Goal: Task Accomplishment & Management: Manage account settings

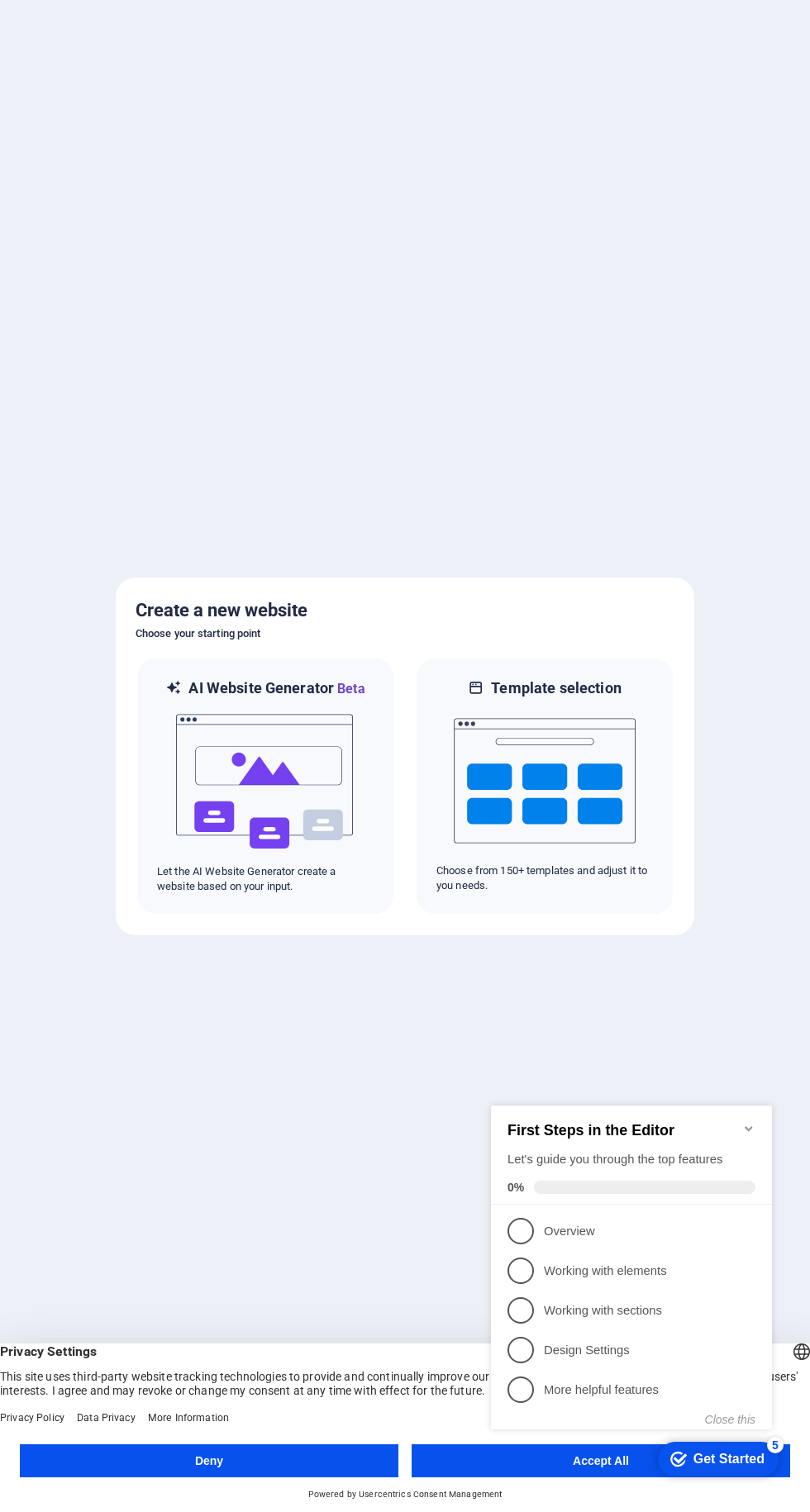
click at [614, 1469] on div "checkmark Get Started 5 First Steps in the Editor Let's guide you through the t…" at bounding box center [634, 1282] width 301 height 401
click at [743, 1122] on icon "Minimize checklist" at bounding box center [749, 1129] width 13 height 13
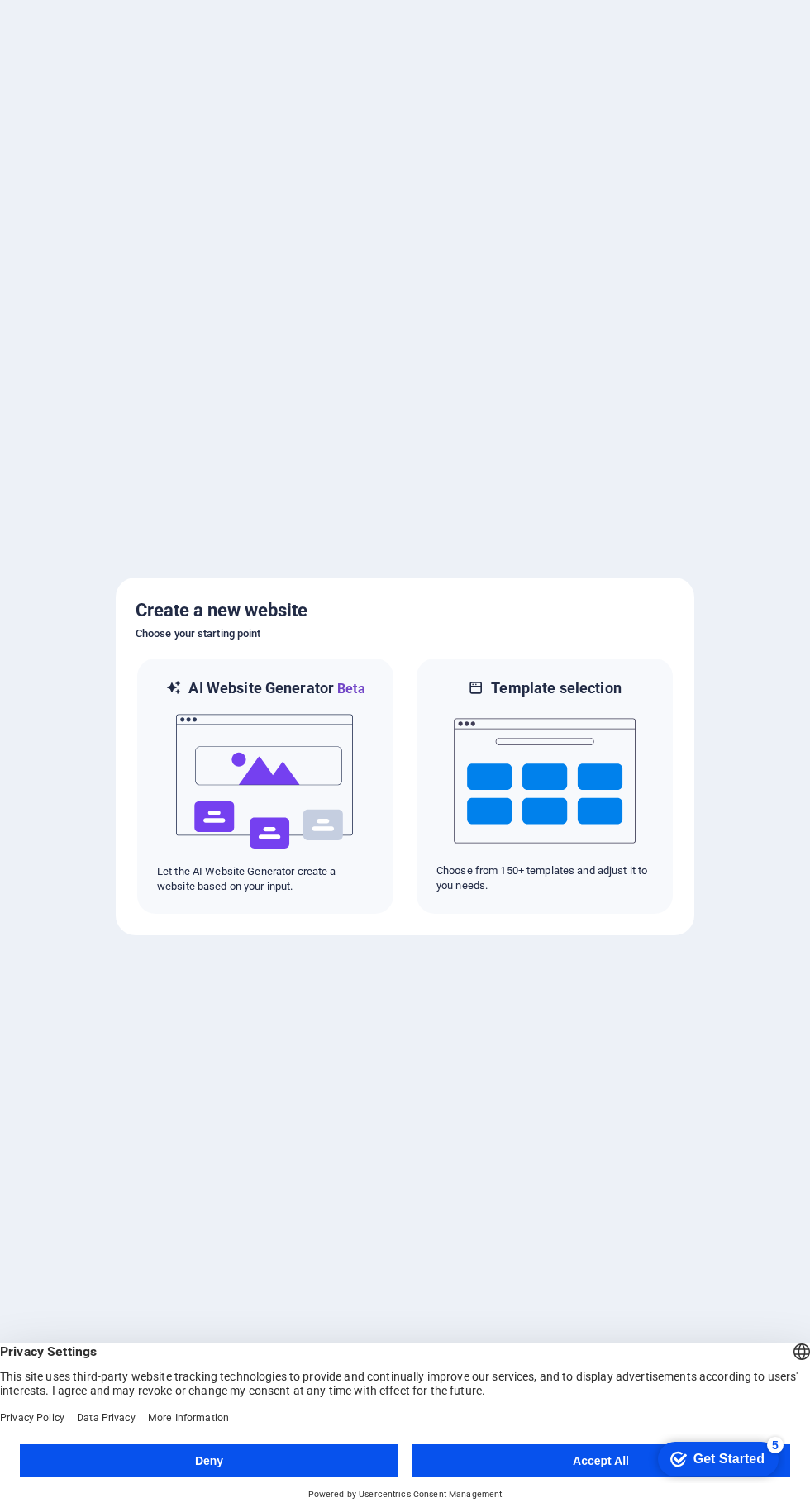
click at [611, 1456] on button "Accept All" at bounding box center [600, 1461] width 378 height 33
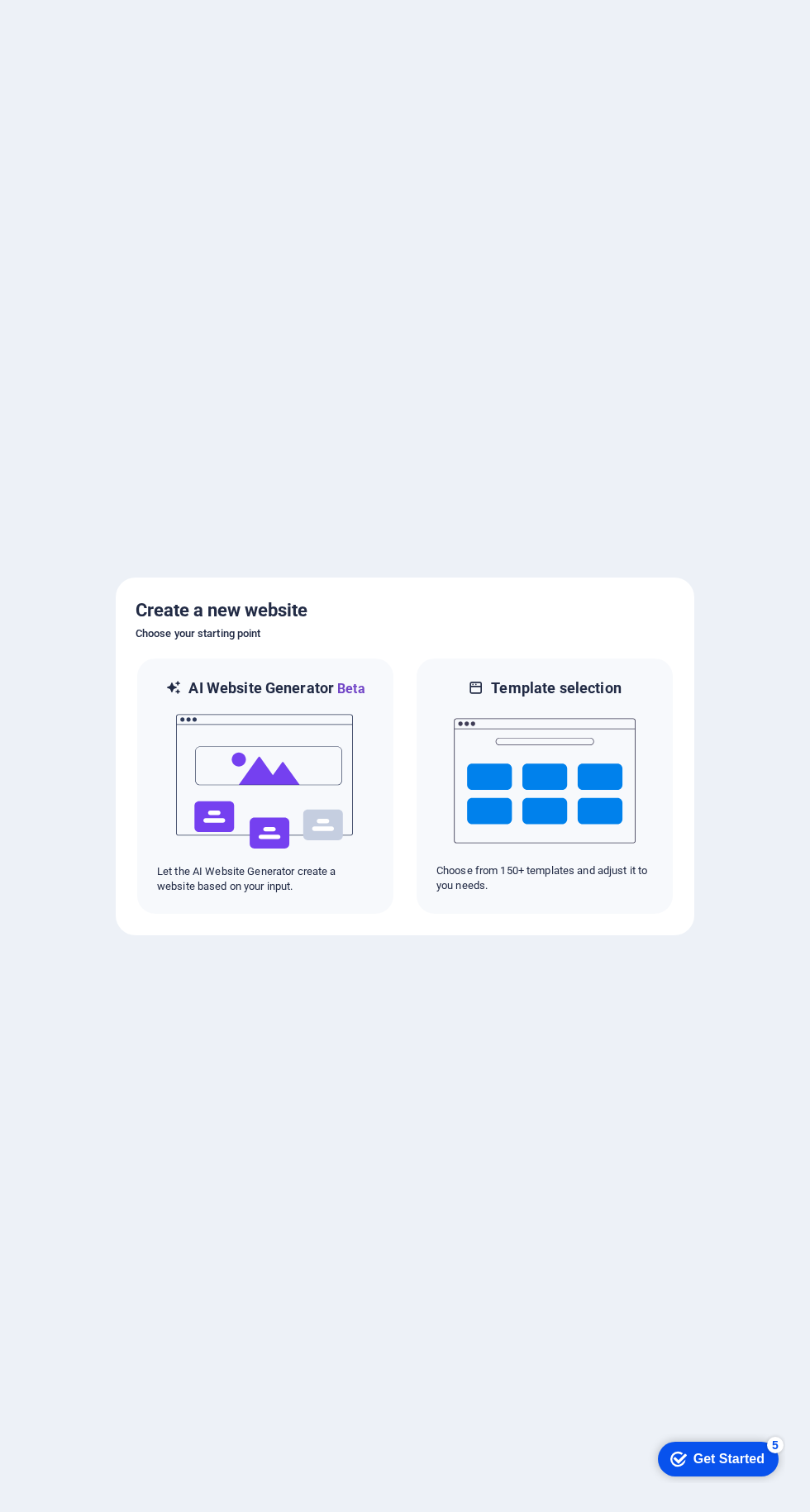
click at [740, 1435] on div "checkmark Get Started 5 First Steps in the Editor Let's guide you through the t…" at bounding box center [714, 1458] width 140 height 50
click at [735, 1467] on div "checkmark Get Started 5" at bounding box center [718, 1459] width 121 height 35
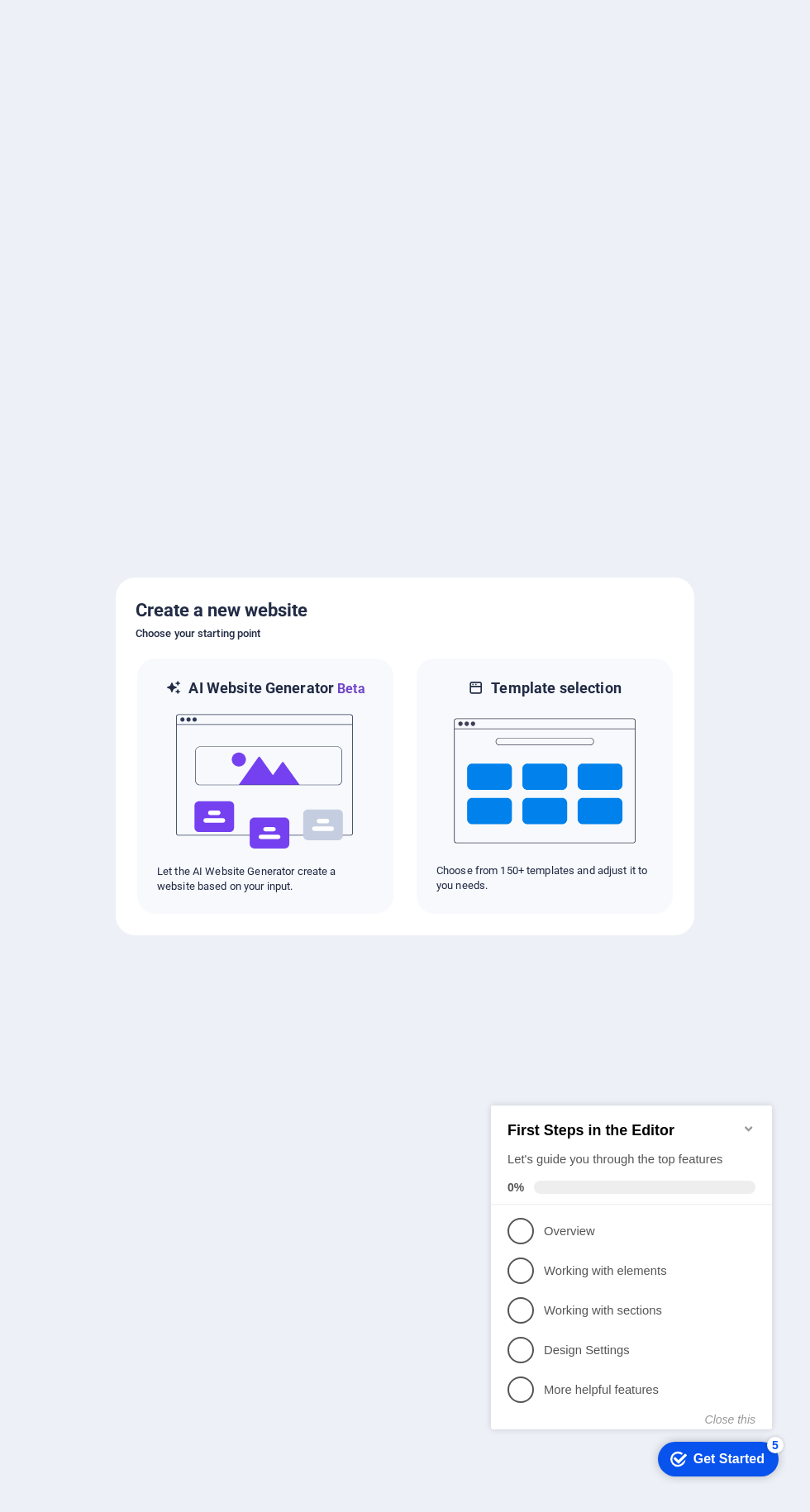
click at [547, 1219] on link "1 Overview - incomplete" at bounding box center [631, 1231] width 248 height 27
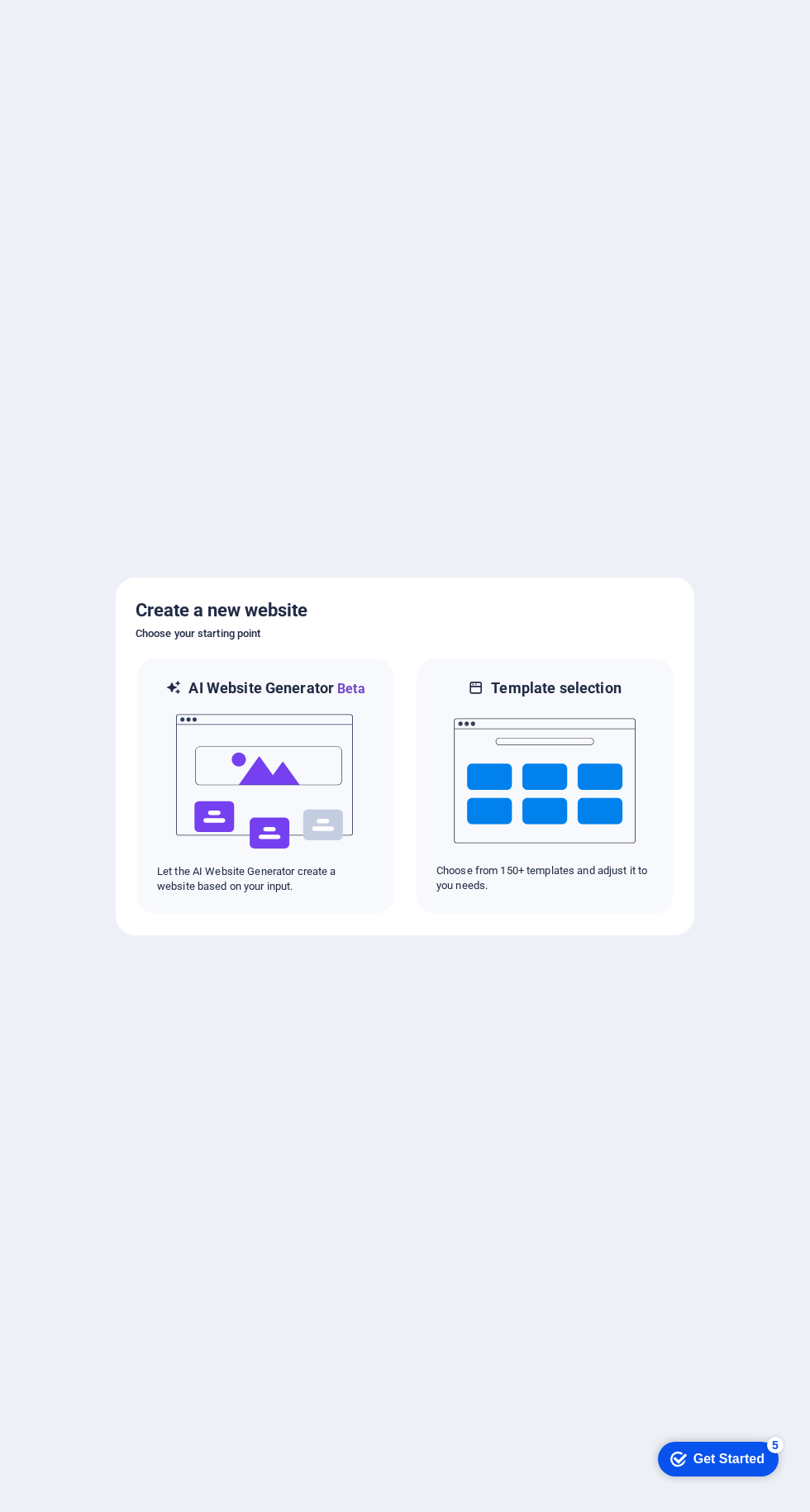
click at [740, 1451] on div "Get Started" at bounding box center [729, 1459] width 71 height 15
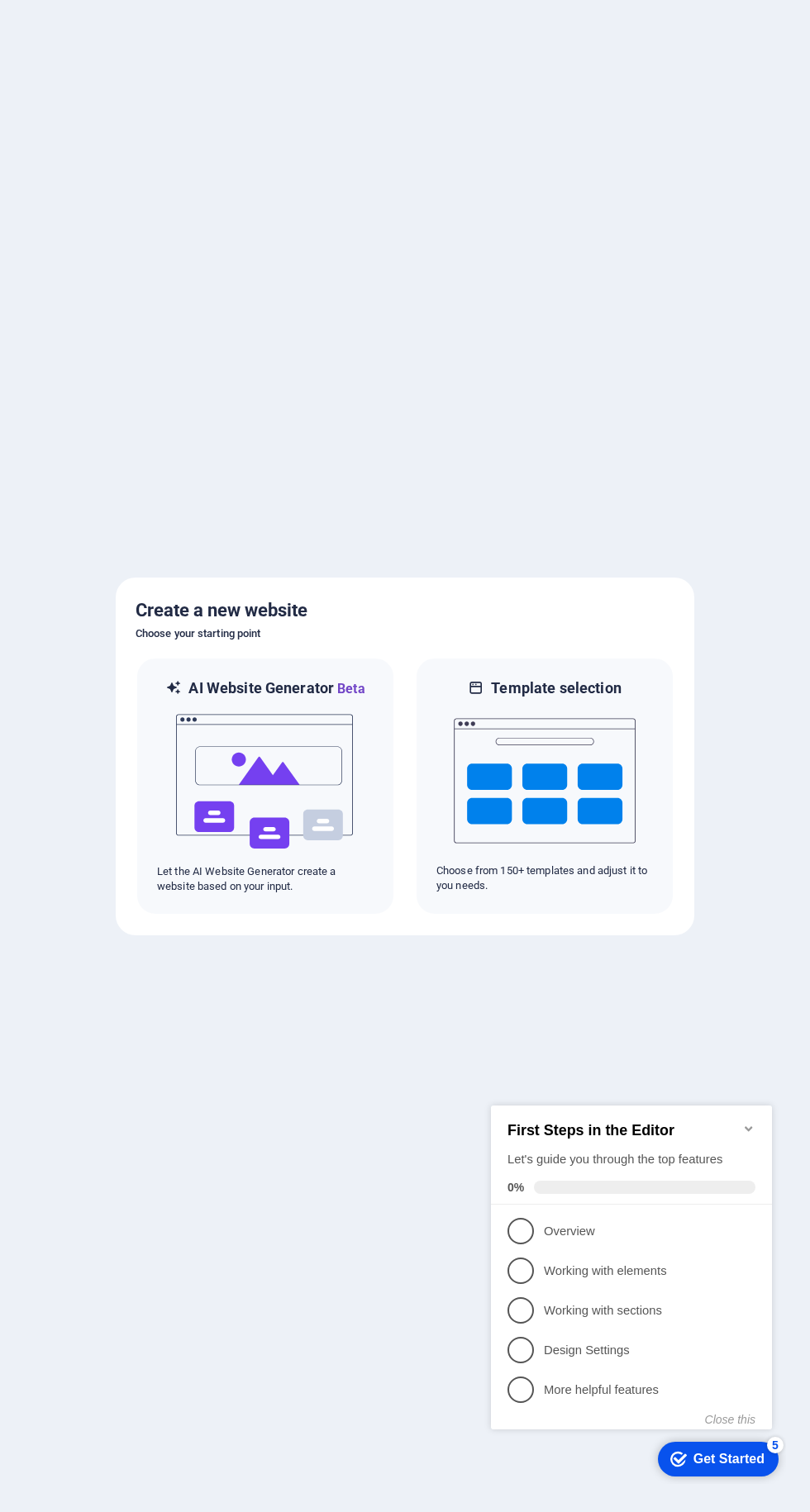
click at [546, 1382] on p "More helpful features - incomplete" at bounding box center [643, 1389] width 198 height 17
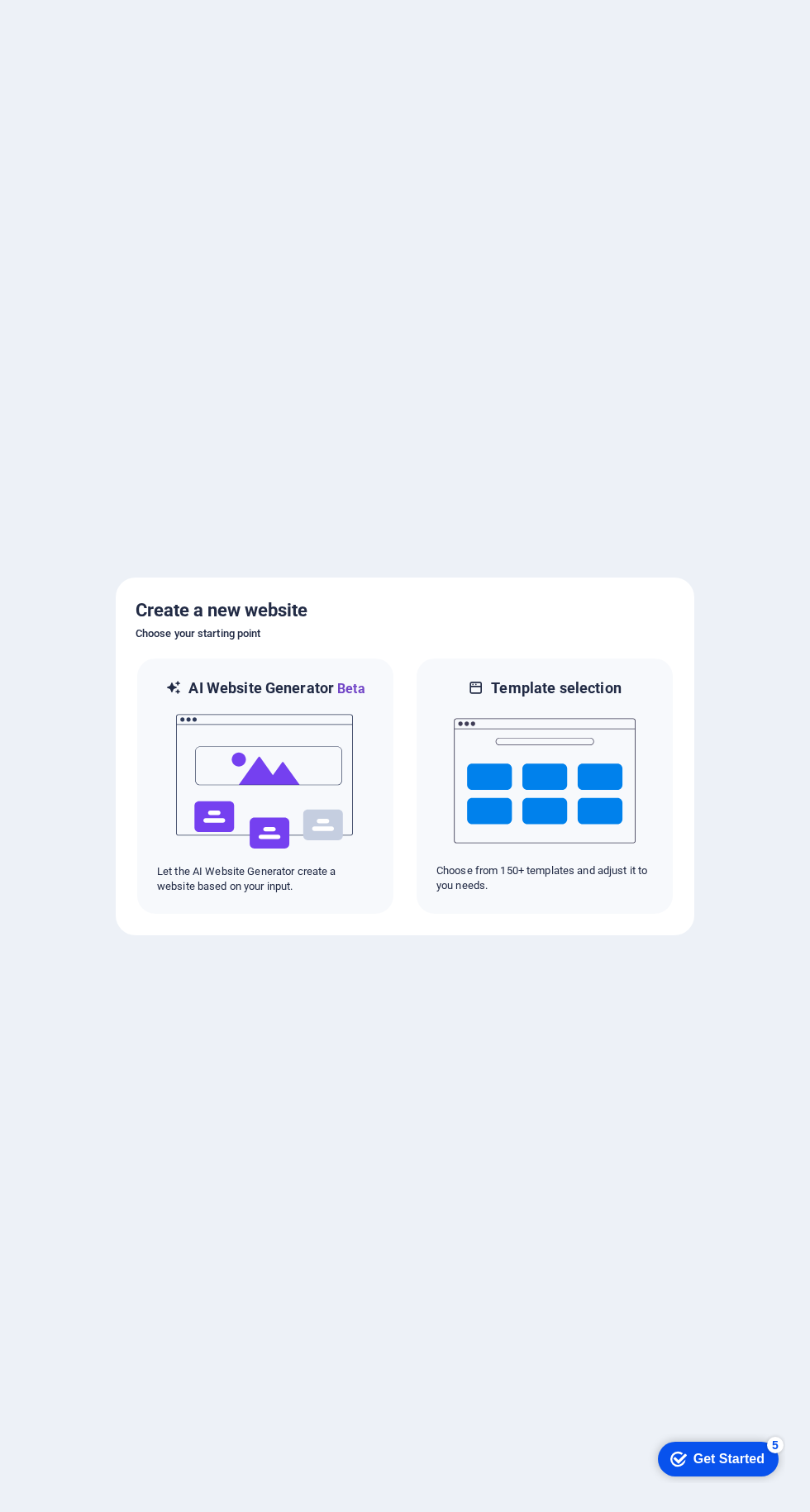
click at [712, 1467] on div "checkmark Get Started 5" at bounding box center [718, 1459] width 121 height 35
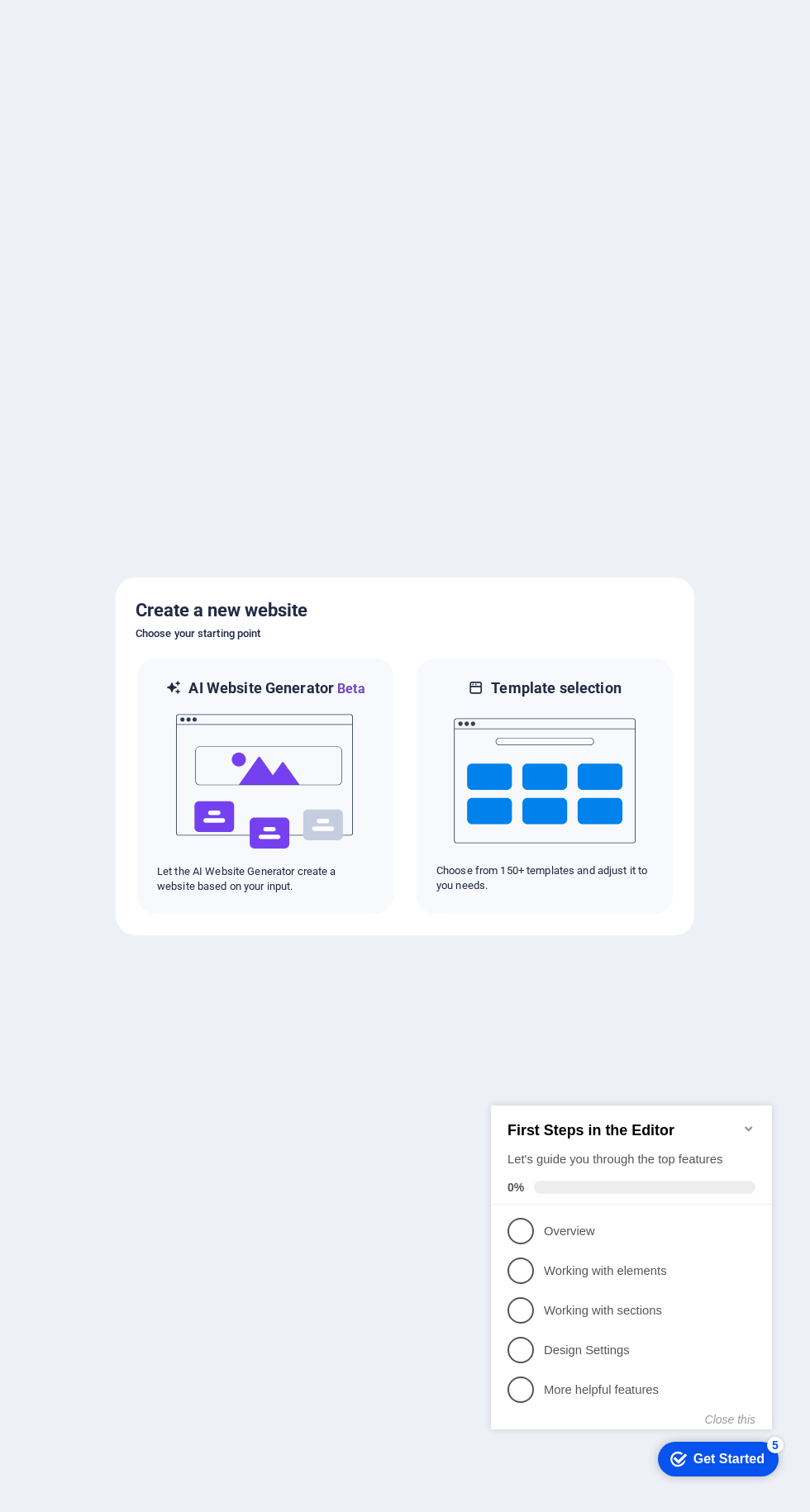
click at [473, 294] on div at bounding box center [405, 756] width 810 height 1512
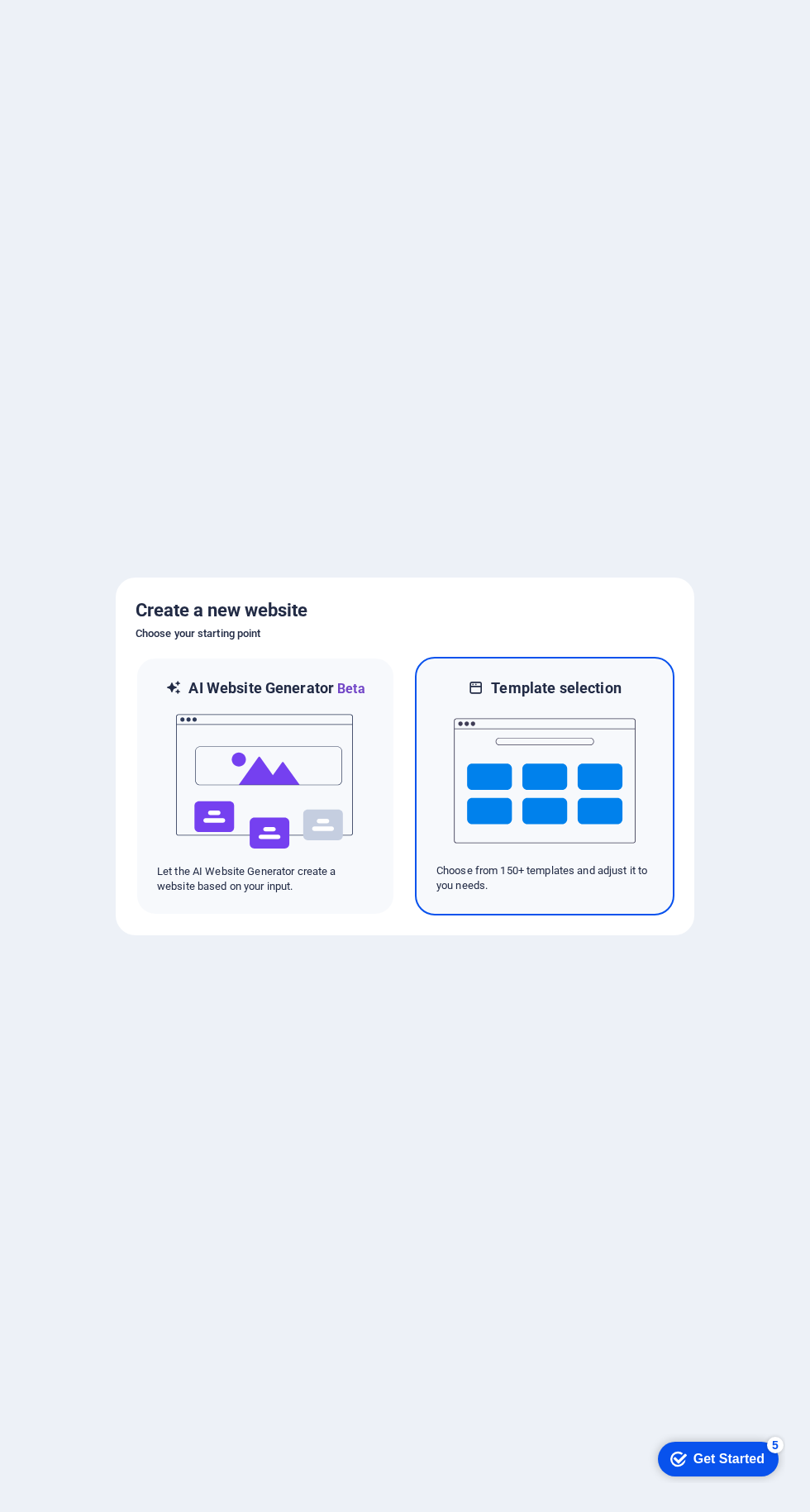
click at [551, 789] on img at bounding box center [544, 780] width 182 height 165
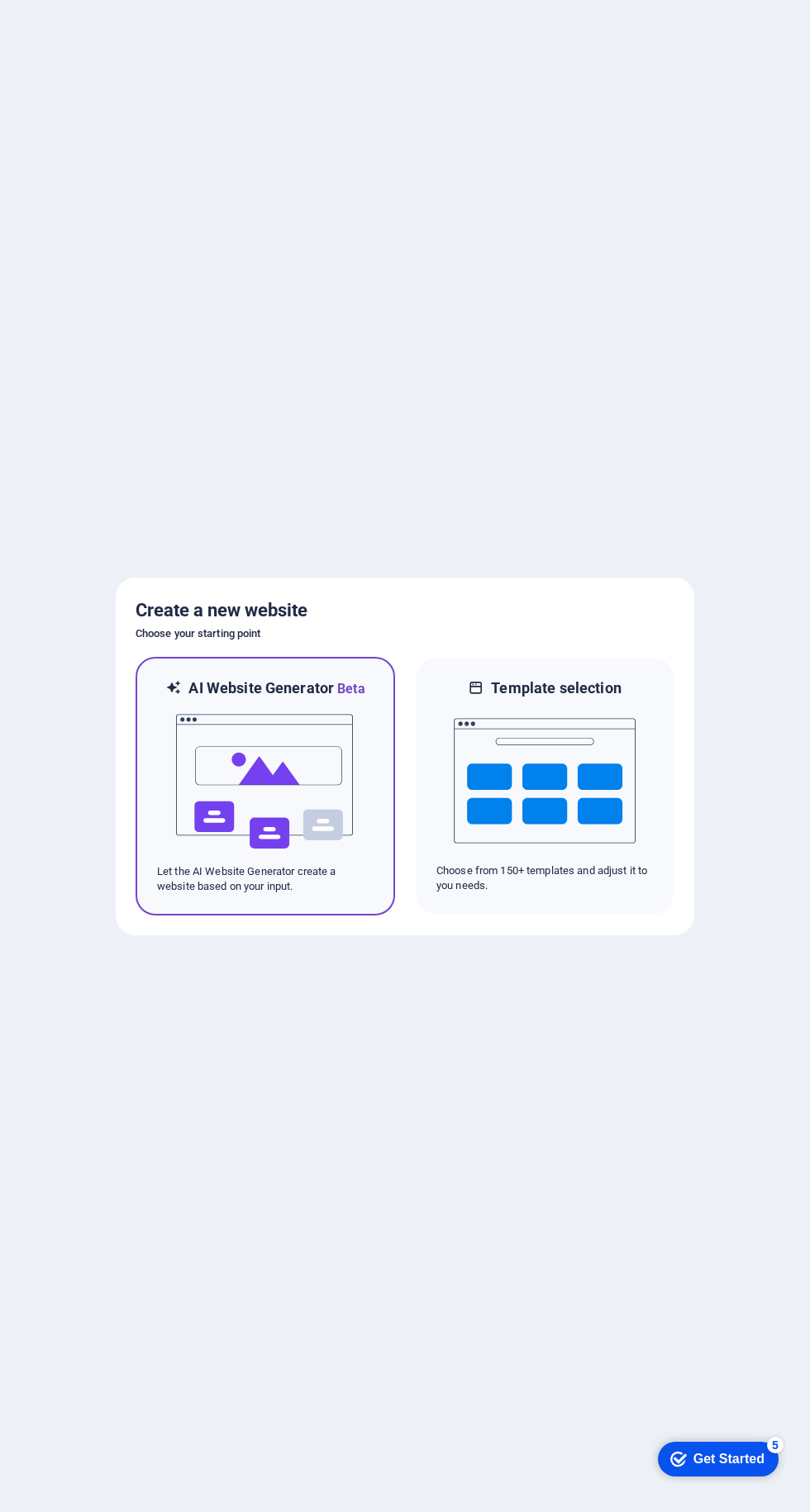
click at [283, 779] on img at bounding box center [264, 781] width 182 height 165
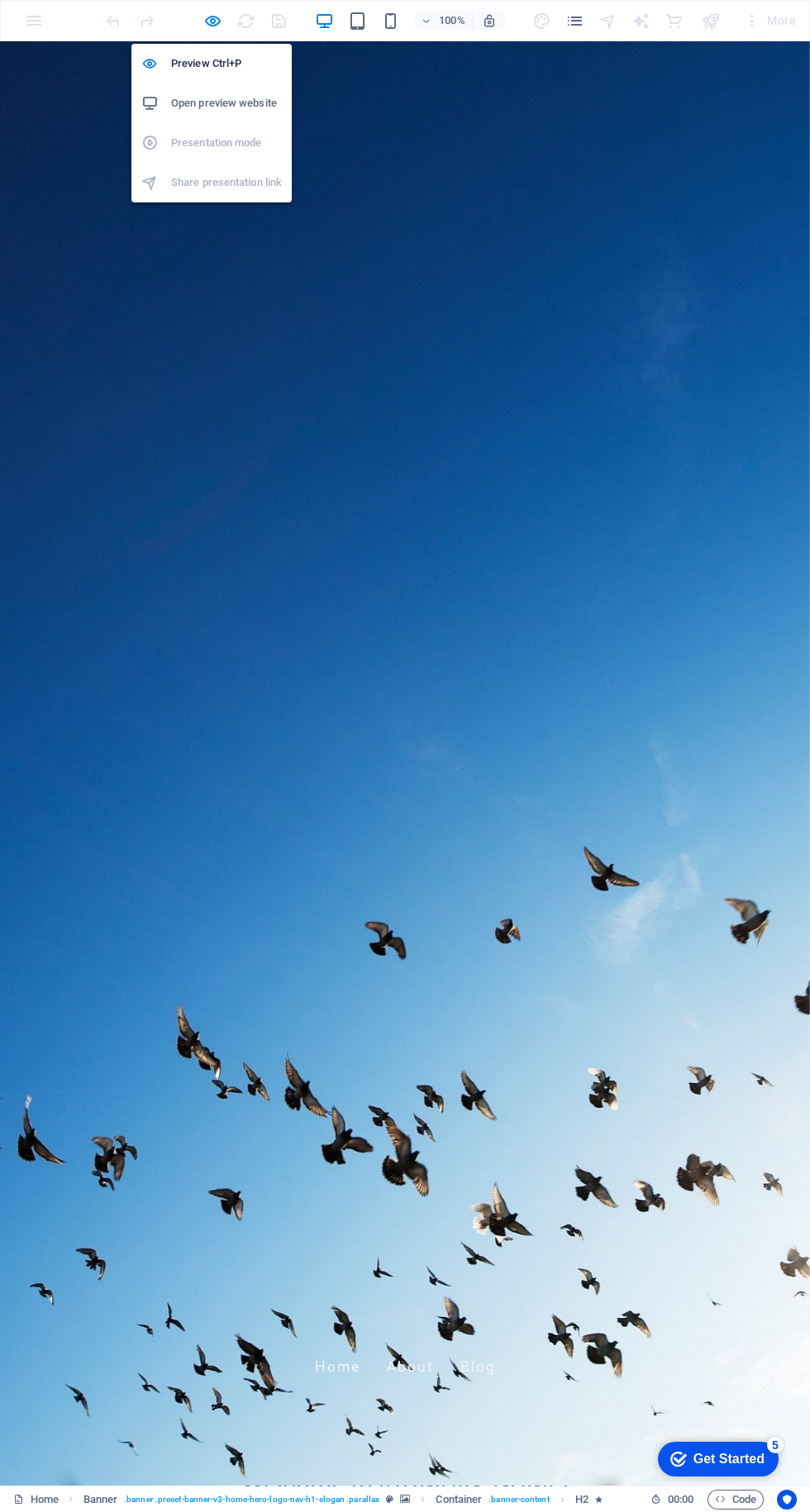
click at [748, 1400] on div "Welcome to zhnews24.online Your 24/7 Source for Real-Time News" at bounding box center [405, 1505] width 810 height 211
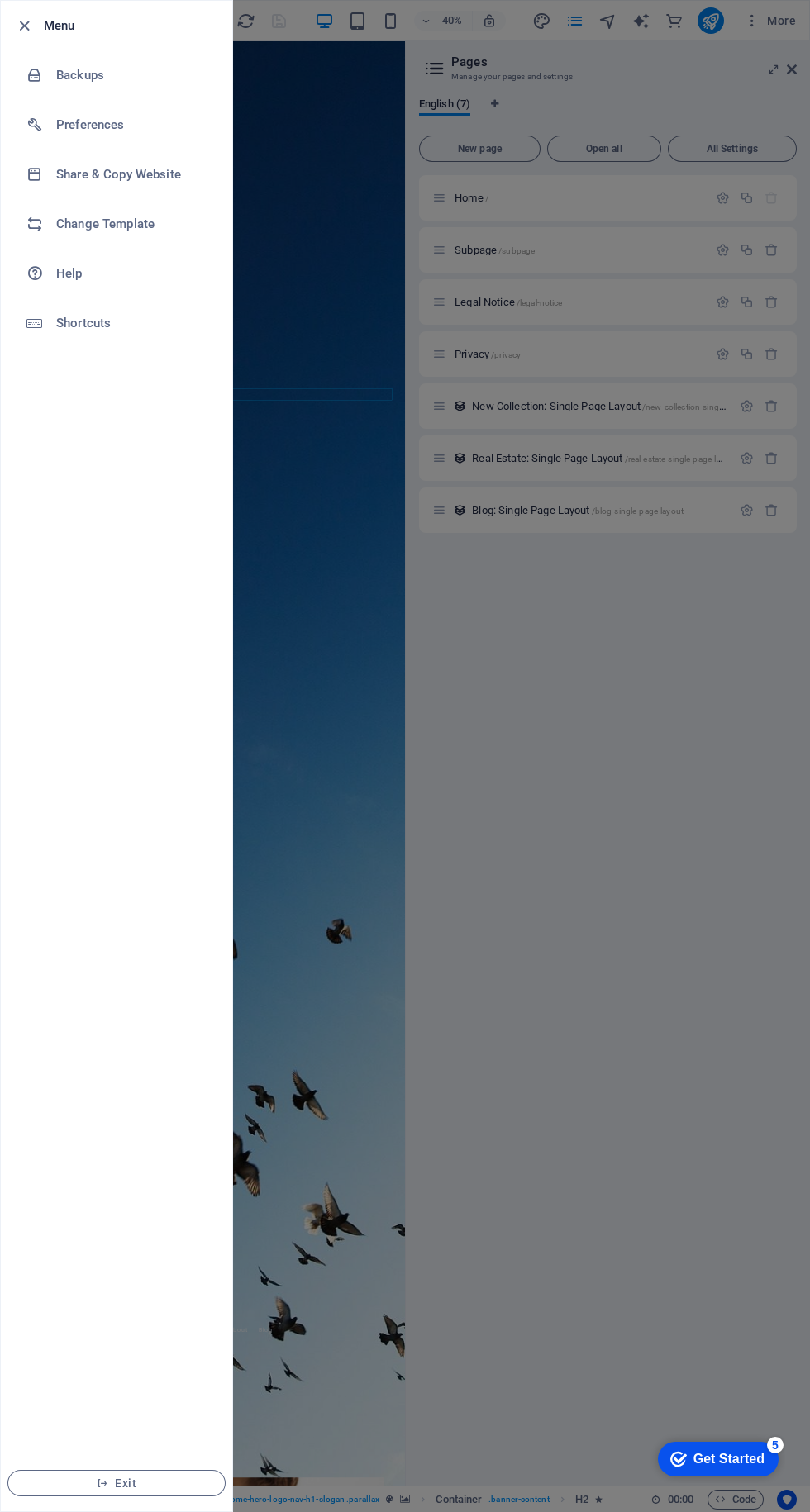
click at [143, 225] on h6 "Change Template" at bounding box center [133, 224] width 153 height 20
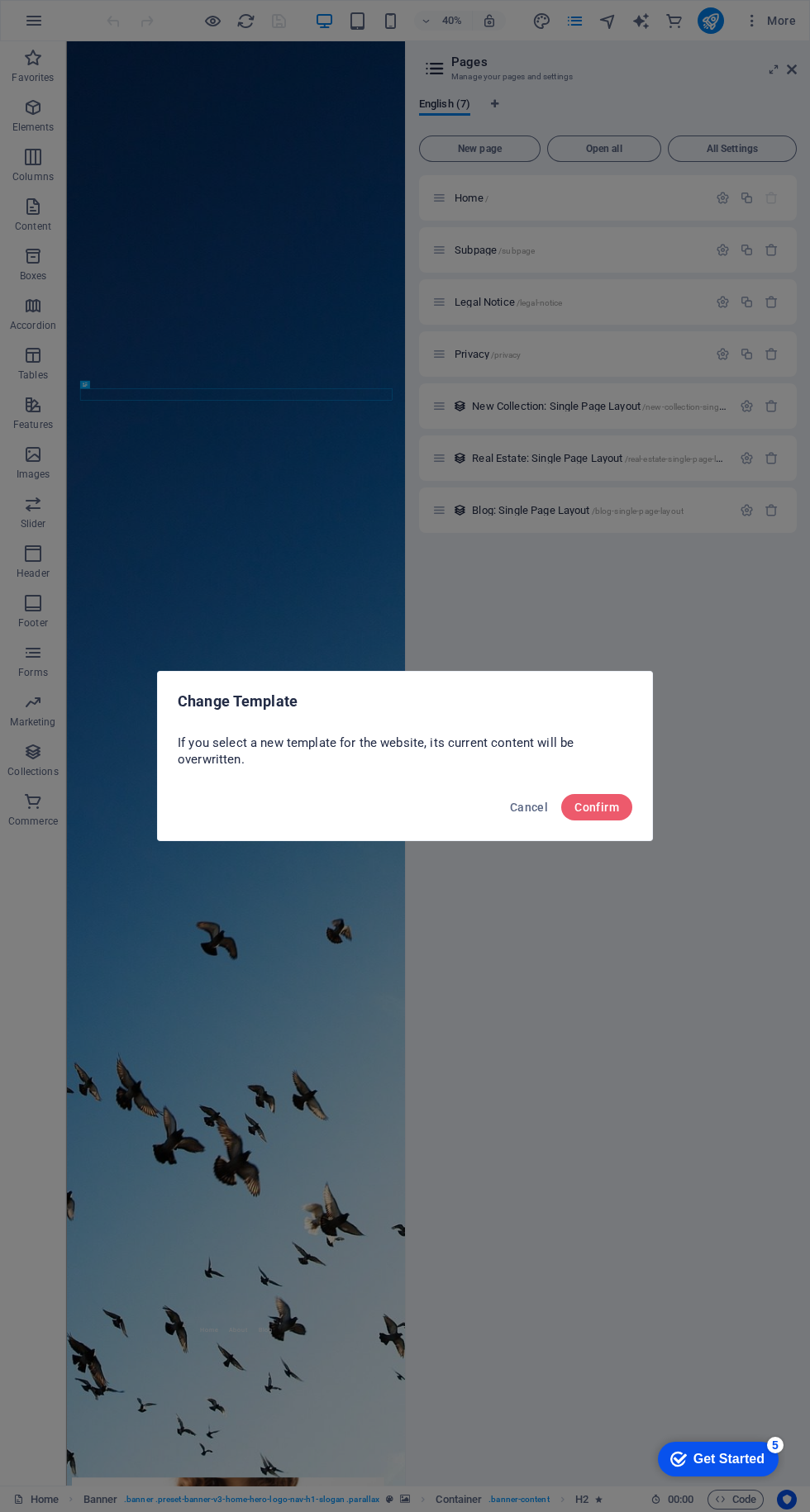
click at [597, 807] on span "Confirm" at bounding box center [597, 807] width 45 height 13
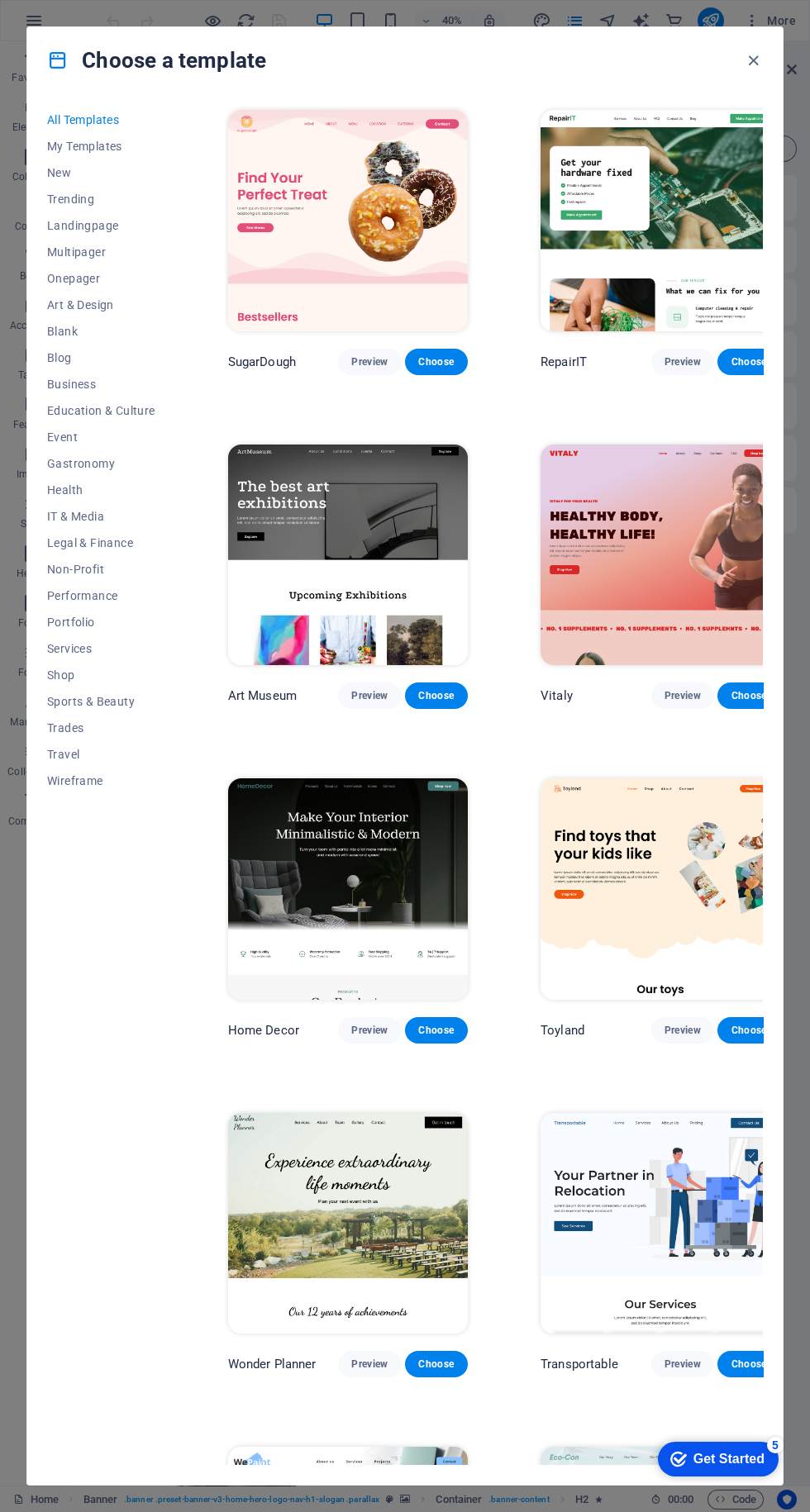
click at [113, 172] on span "New" at bounding box center [101, 172] width 109 height 13
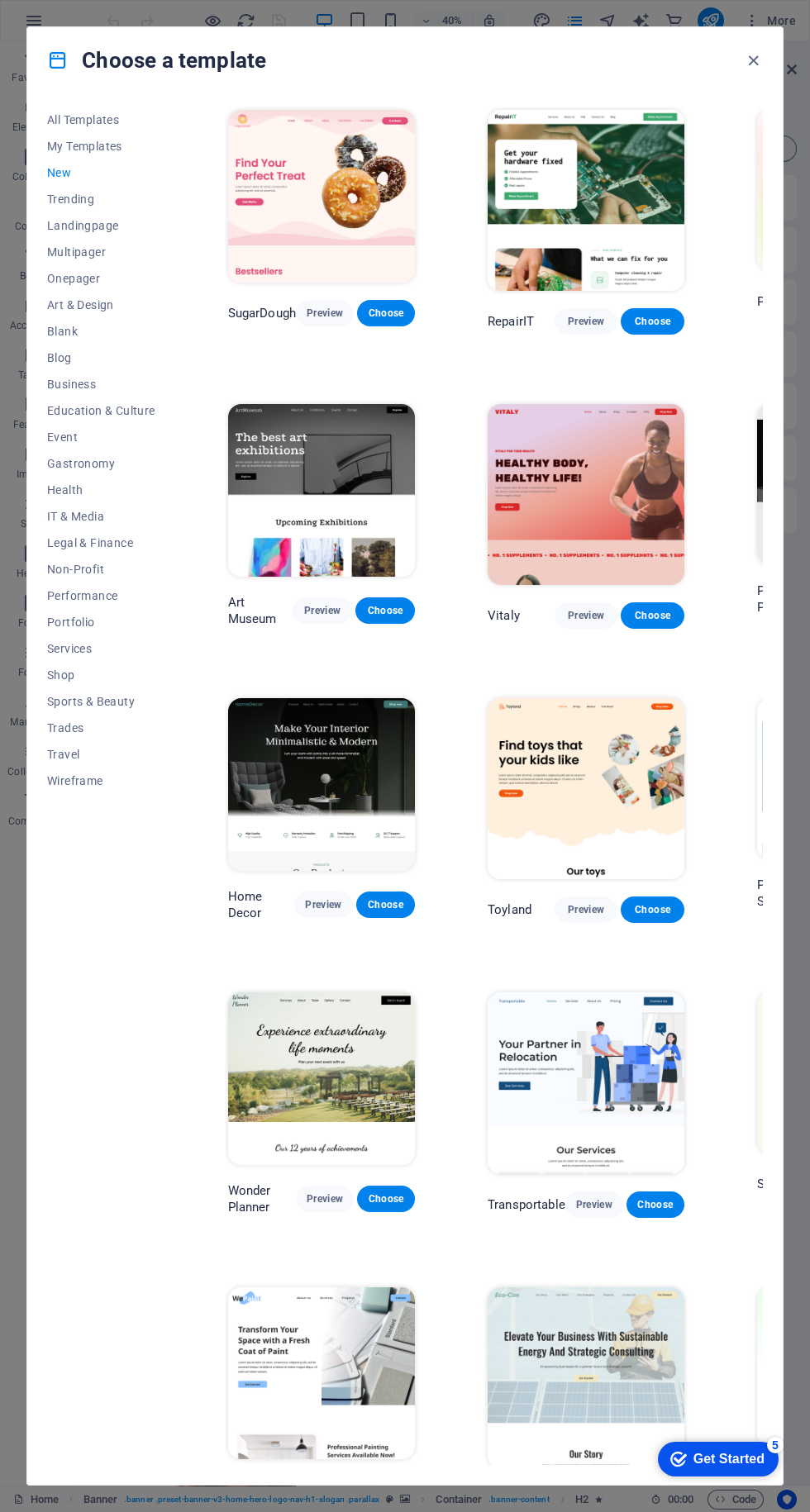
click at [78, 358] on span "Blog" at bounding box center [101, 358] width 109 height 13
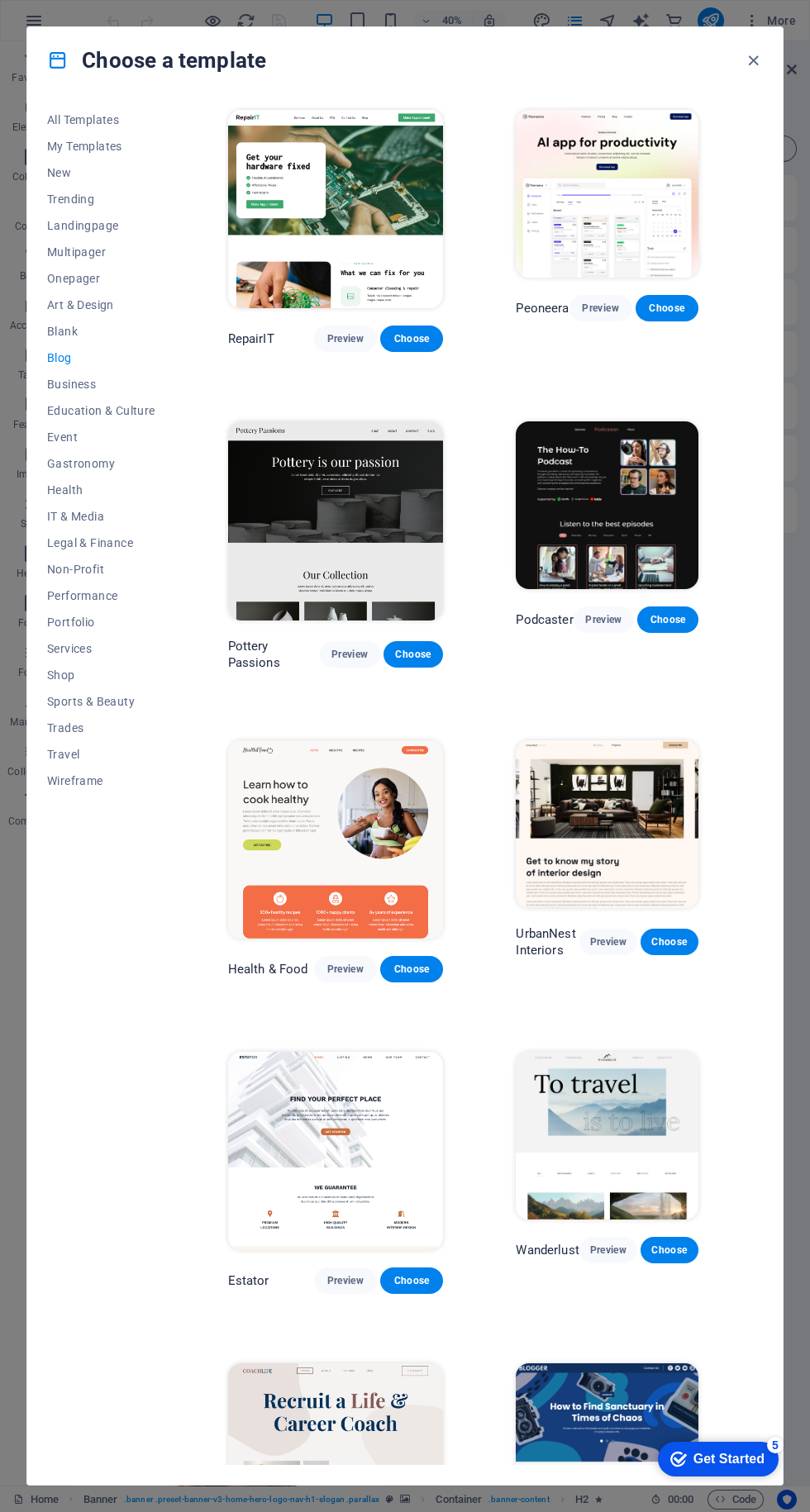
click at [105, 463] on span "Gastronomy" at bounding box center [101, 463] width 109 height 13
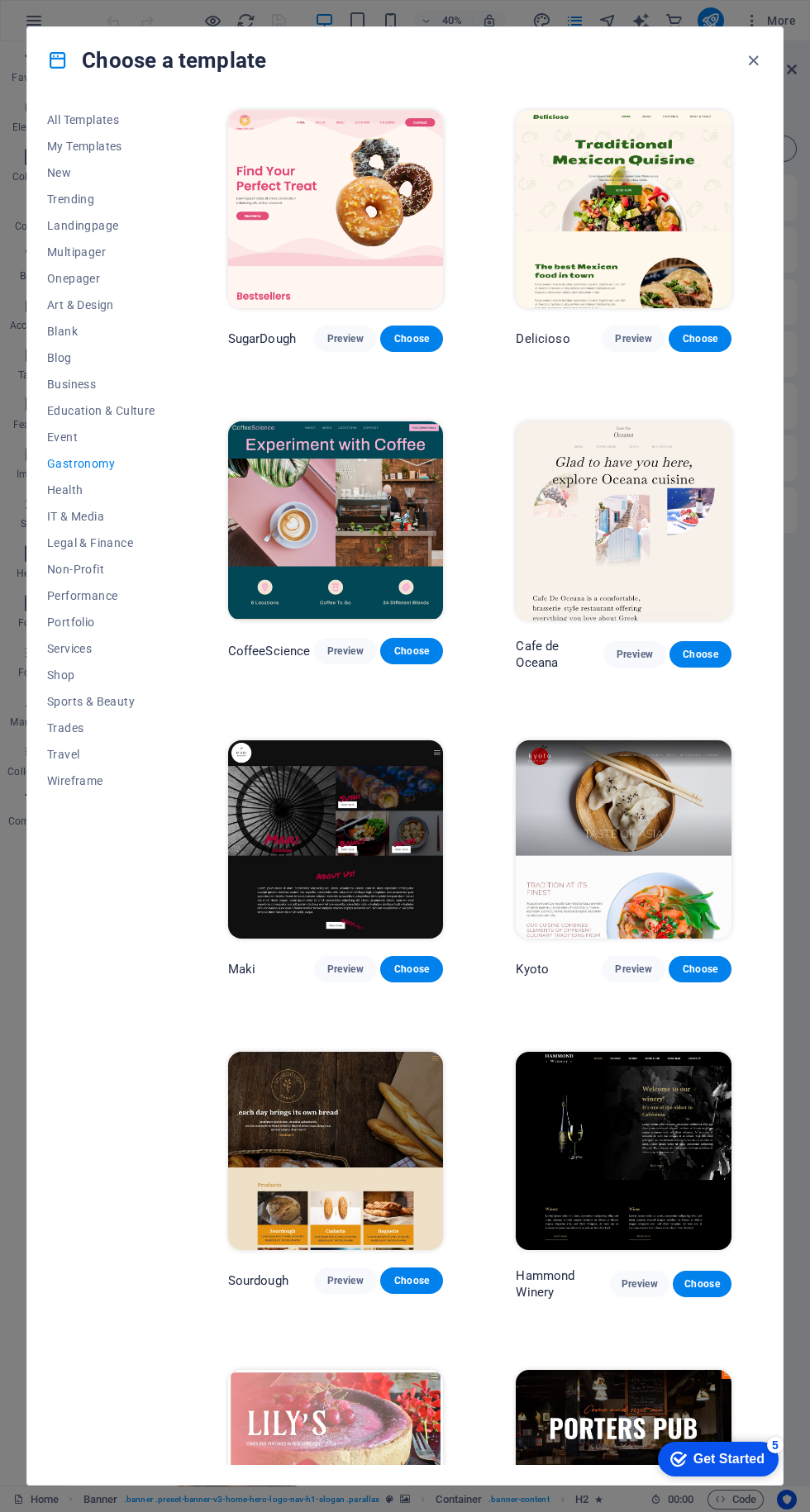
click at [85, 654] on span "Services" at bounding box center [101, 648] width 109 height 13
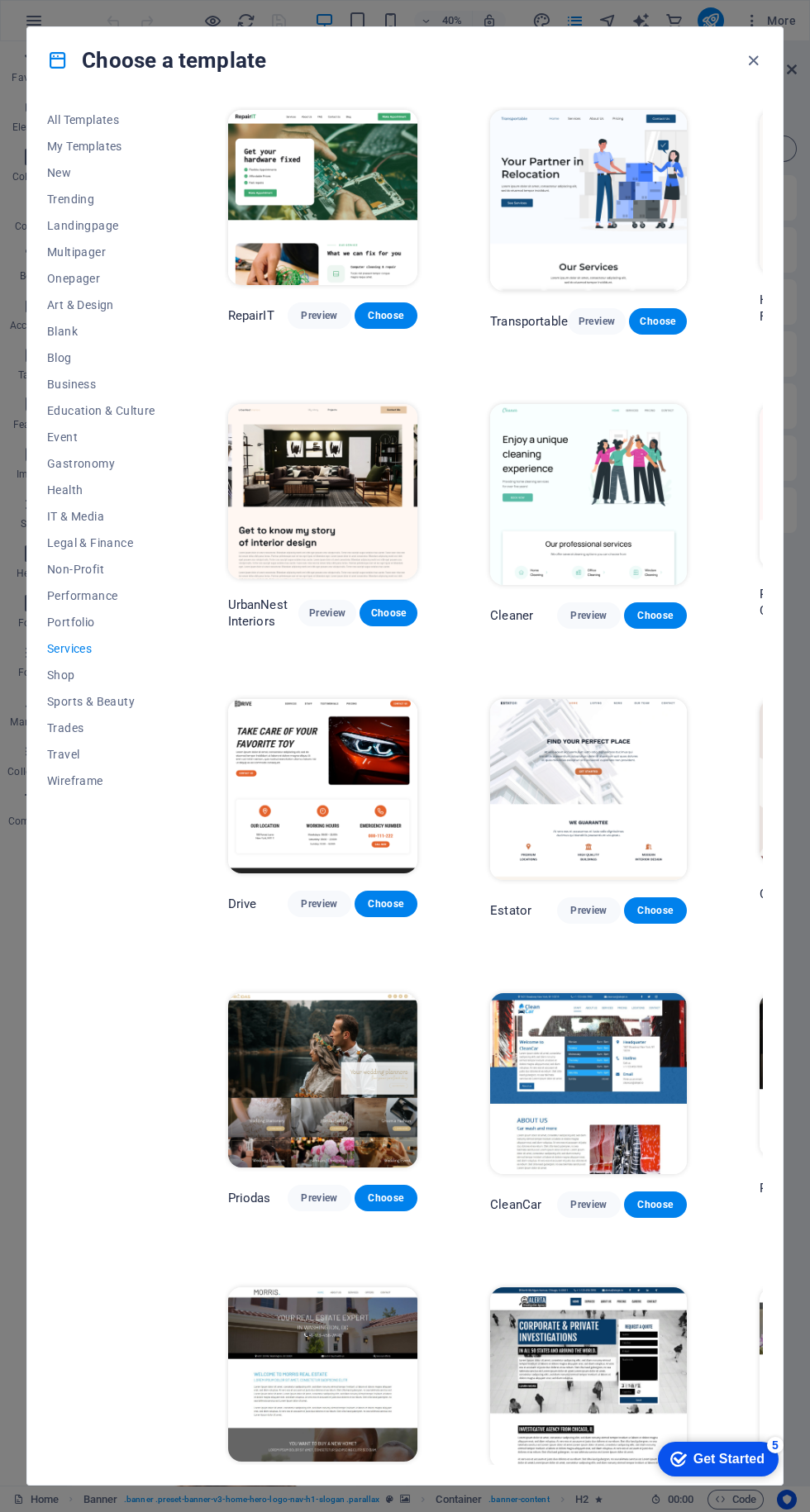
click at [114, 694] on button "Sports & Beauty" at bounding box center [101, 701] width 109 height 27
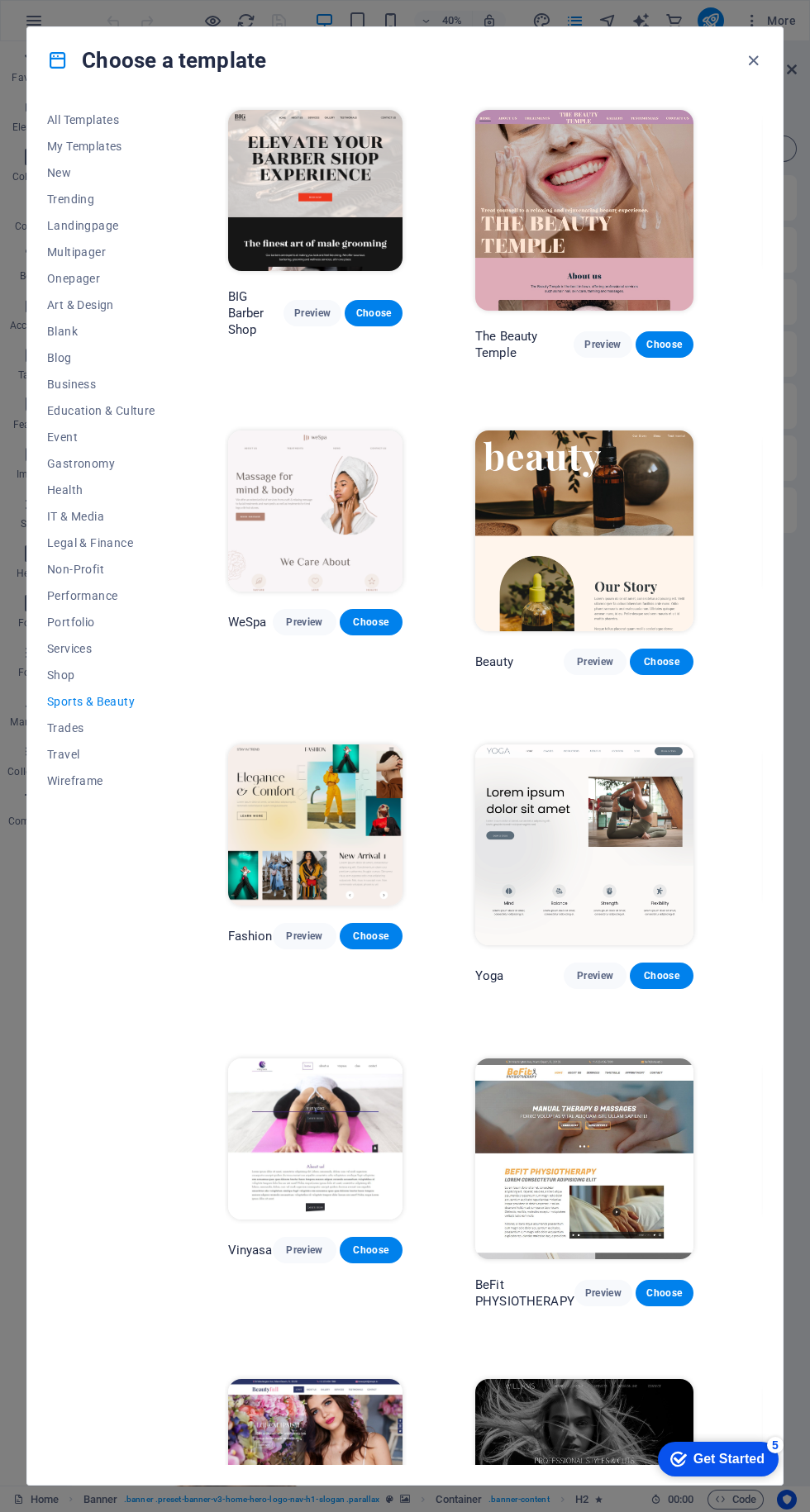
click at [748, 68] on icon "button" at bounding box center [753, 61] width 19 height 19
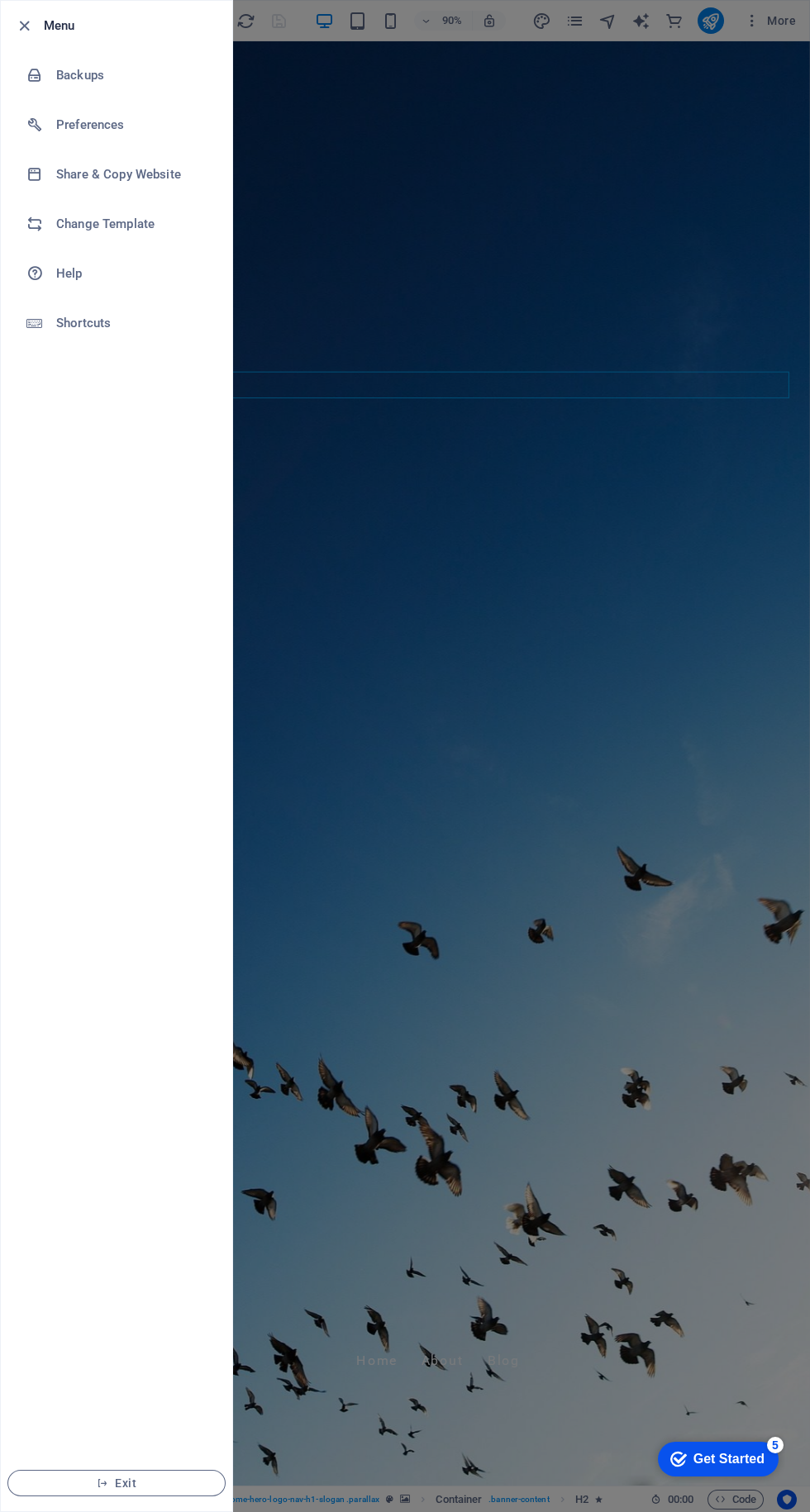
click at [167, 226] on h6 "Change Template" at bounding box center [133, 224] width 153 height 20
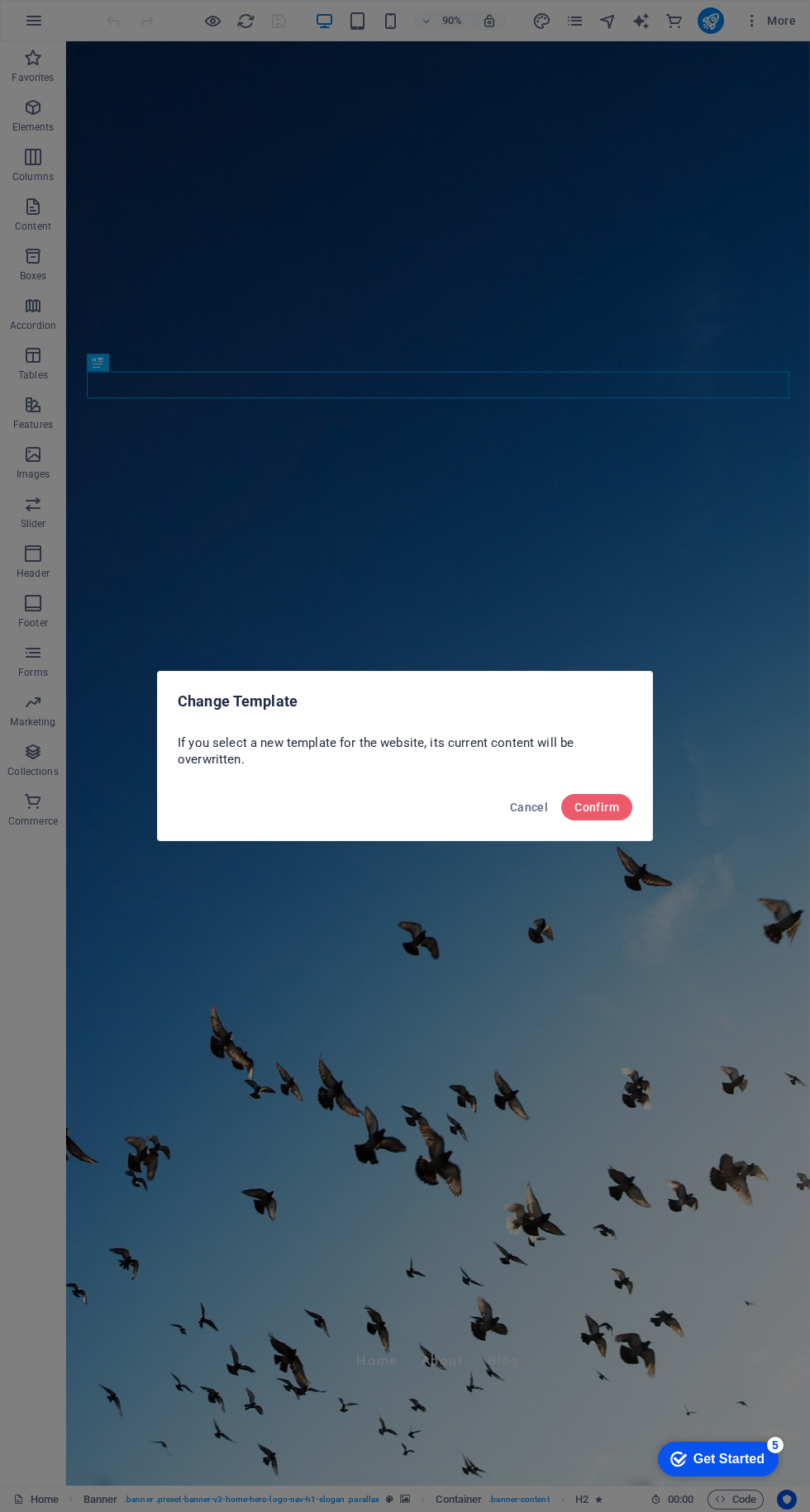
click at [617, 821] on button "Confirm" at bounding box center [597, 807] width 71 height 27
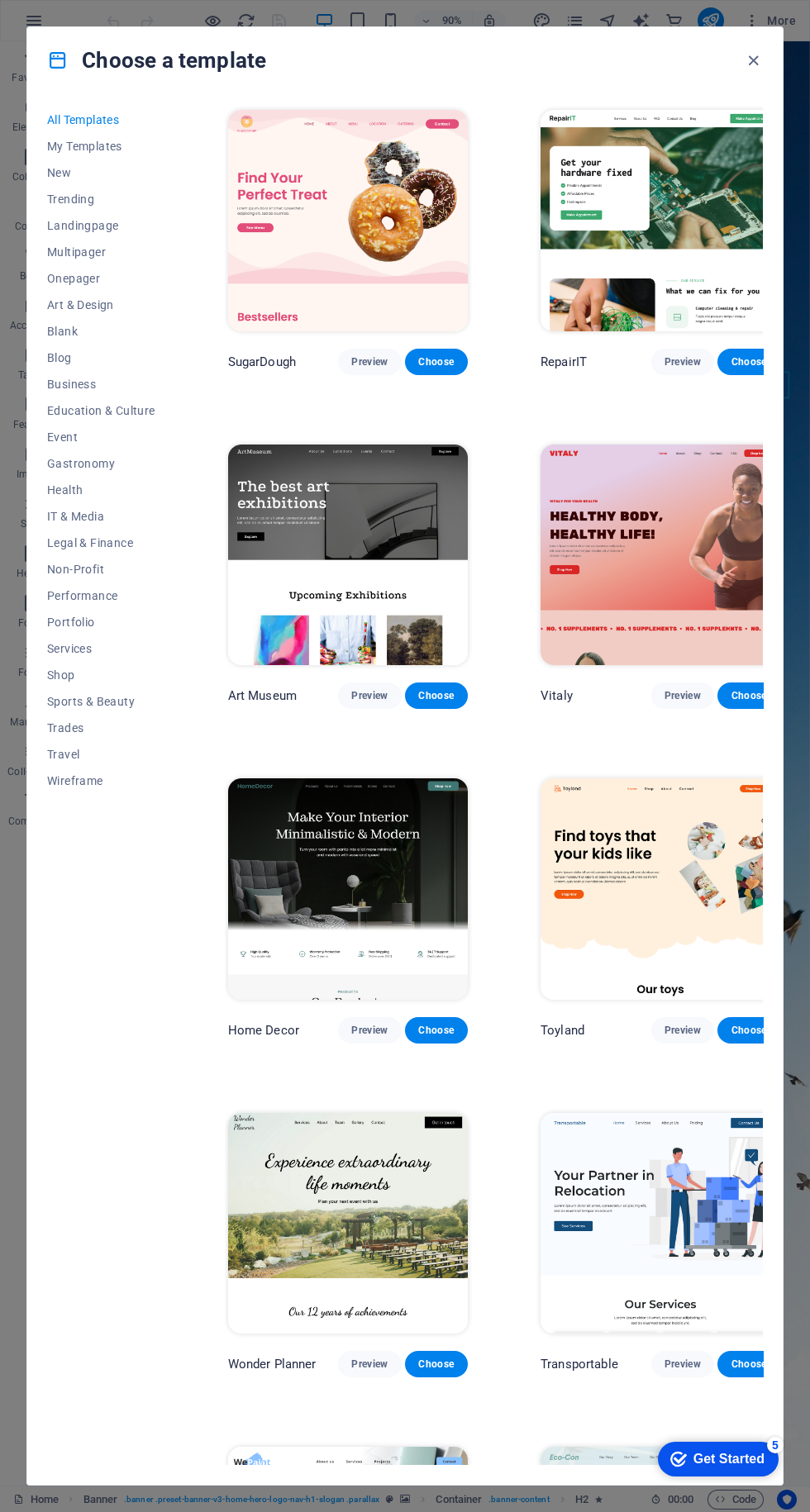
click at [754, 61] on icon "button" at bounding box center [753, 61] width 19 height 19
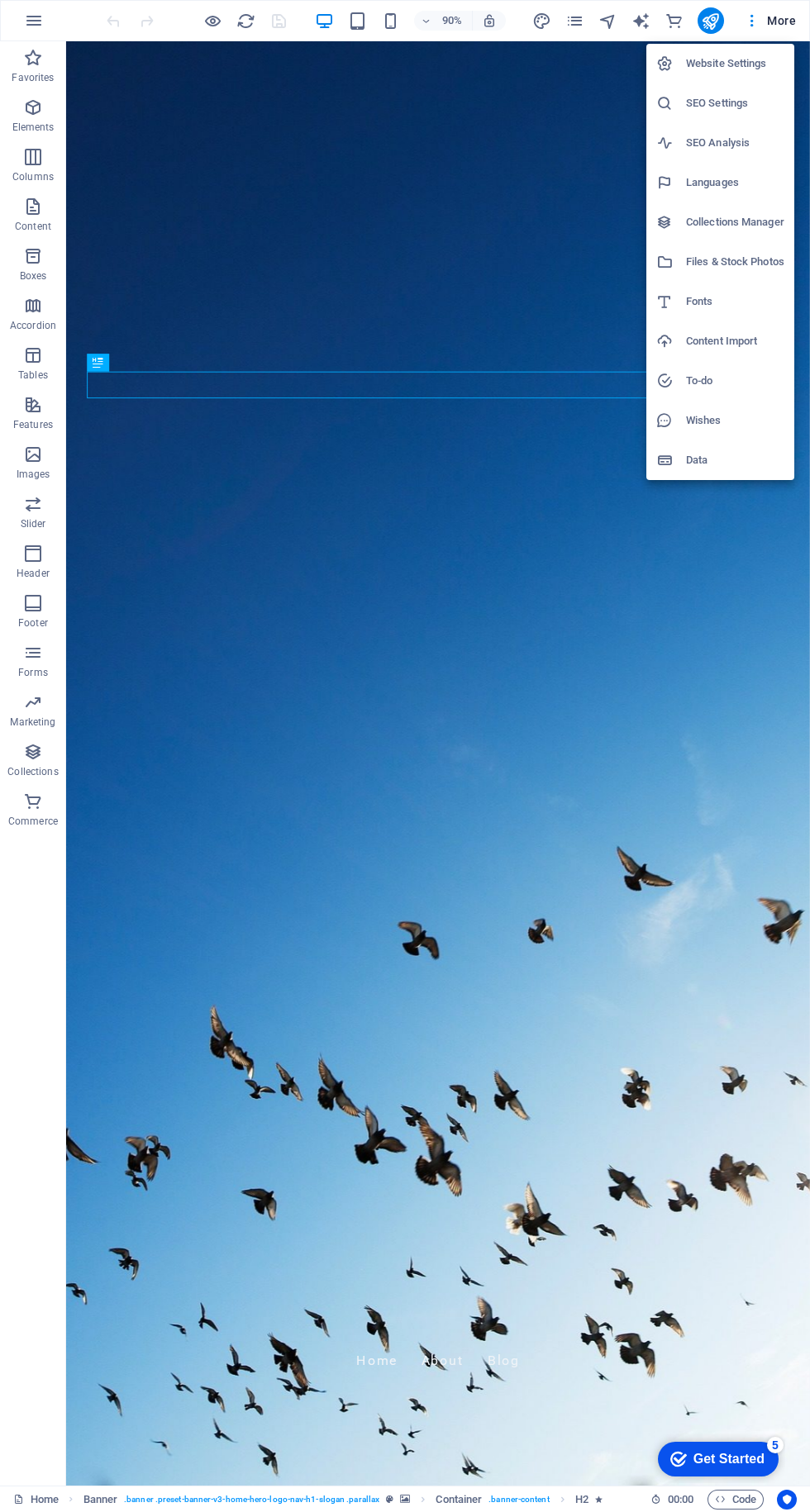
click at [750, 49] on li "Website Settings" at bounding box center [720, 64] width 148 height 40
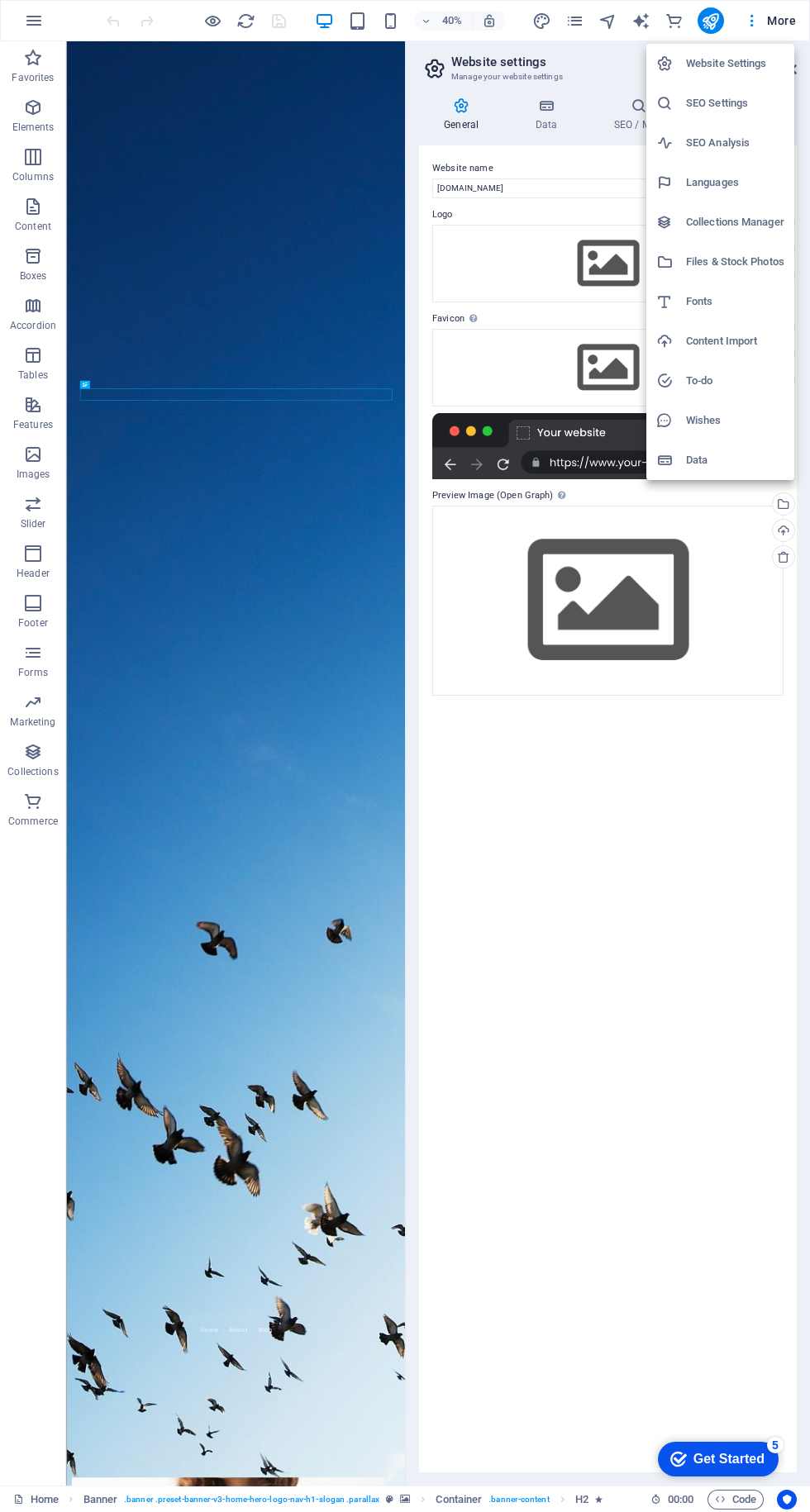
click at [652, 814] on div at bounding box center [405, 756] width 810 height 1512
